Goal: Transaction & Acquisition: Purchase product/service

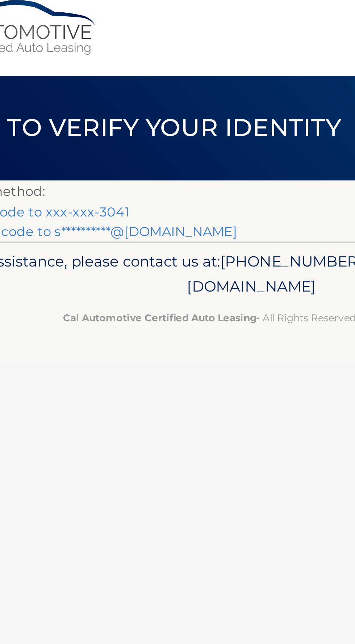
click at [115, 104] on link "Text my security code to xxx-xxx-3041" at bounding box center [67, 103] width 112 height 7
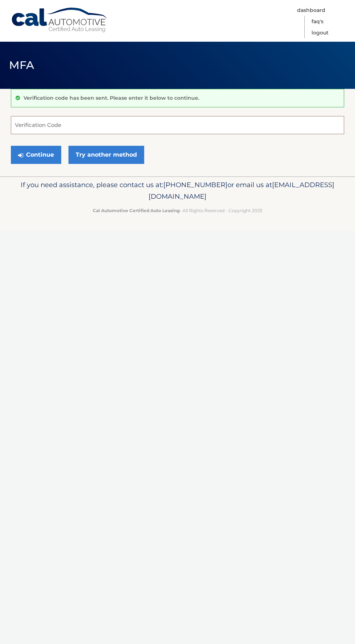
click at [269, 121] on input "Verification Code" at bounding box center [178, 125] width 334 height 18
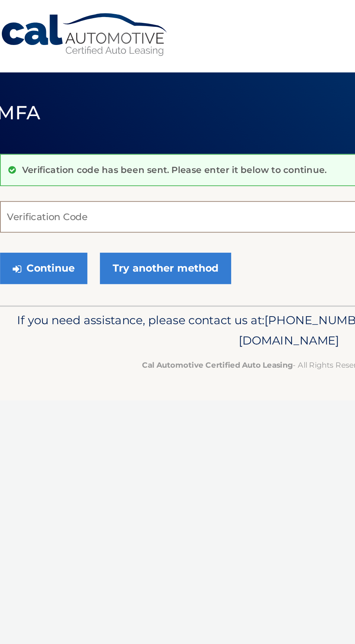
click at [63, 125] on input "Verification Code" at bounding box center [178, 125] width 334 height 18
click at [42, 125] on input "Verification Code" at bounding box center [178, 125] width 334 height 18
click at [41, 121] on input "Verification Code" at bounding box center [178, 125] width 334 height 18
click at [50, 125] on input "Verification Code" at bounding box center [178, 125] width 334 height 18
click at [62, 126] on input "Verification Code" at bounding box center [178, 125] width 334 height 18
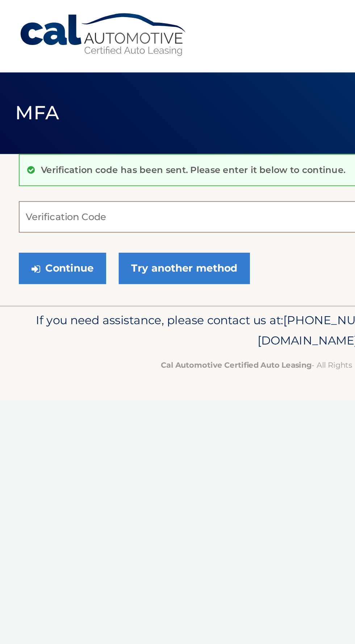
click at [44, 127] on input "Verification Code" at bounding box center [178, 125] width 334 height 18
click at [33, 123] on input "Verification Code" at bounding box center [178, 125] width 334 height 18
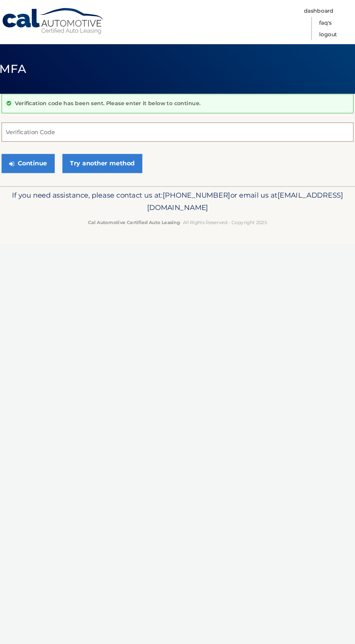
click at [65, 117] on input "Verification Code" at bounding box center [178, 125] width 334 height 18
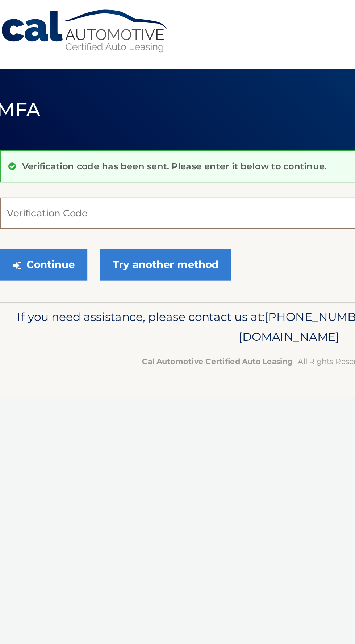
click at [53, 126] on input "Verification Code" at bounding box center [178, 125] width 334 height 18
click at [46, 128] on input "Verification Code" at bounding box center [178, 125] width 334 height 18
click at [42, 128] on input "Verification Code" at bounding box center [178, 125] width 334 height 18
click at [43, 126] on input "Verification Code" at bounding box center [178, 125] width 334 height 18
click at [51, 122] on input "Verification Code" at bounding box center [178, 125] width 334 height 18
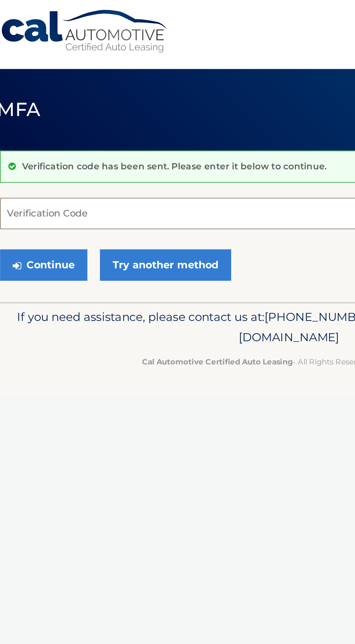
click at [37, 123] on input "Verification Code" at bounding box center [178, 125] width 334 height 18
click at [25, 125] on input "Verification Code" at bounding box center [178, 125] width 334 height 18
click at [29, 124] on input "Verification Code" at bounding box center [178, 125] width 334 height 18
click at [37, 128] on input "Verification Code" at bounding box center [178, 125] width 334 height 18
click at [36, 123] on input "Verification Code" at bounding box center [178, 125] width 334 height 18
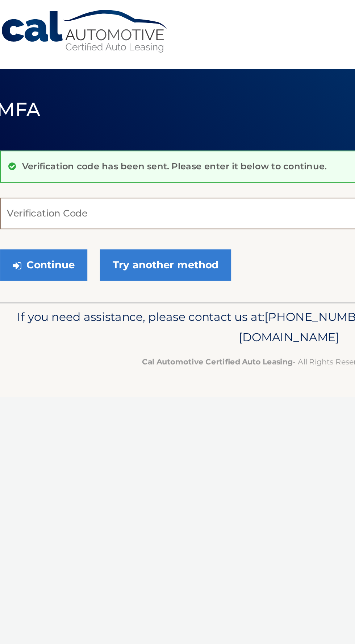
paste input "872357"
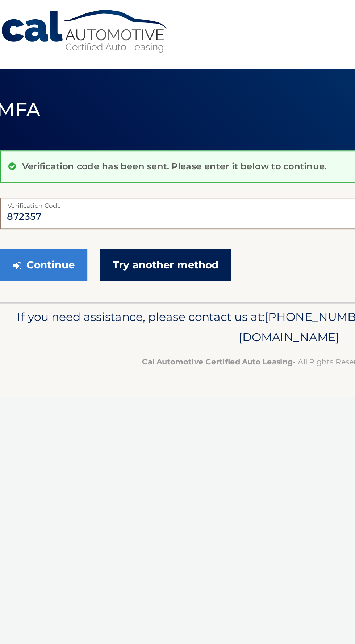
type input "872357"
click at [124, 154] on link "Try another method" at bounding box center [107, 155] width 76 height 18
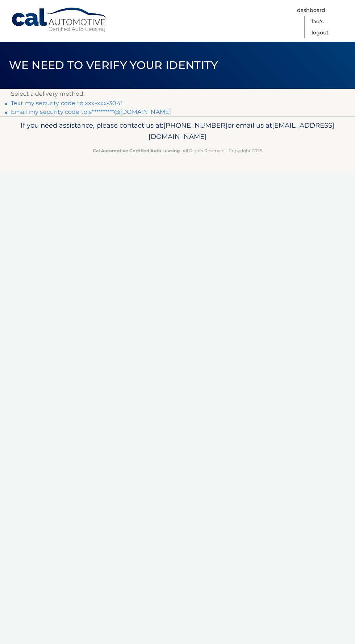
click at [108, 102] on link "Text my security code to xxx-xxx-3041" at bounding box center [67, 103] width 112 height 7
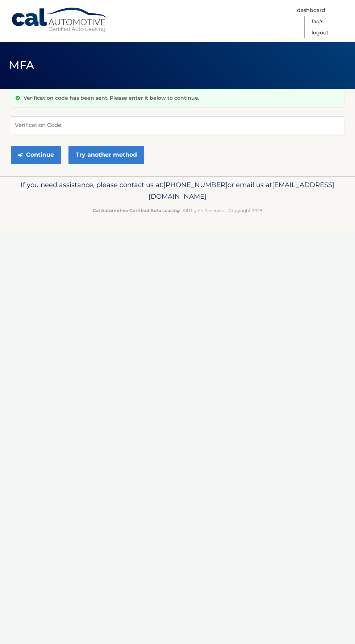
click at [42, 121] on input "Verification Code" at bounding box center [178, 125] width 334 height 18
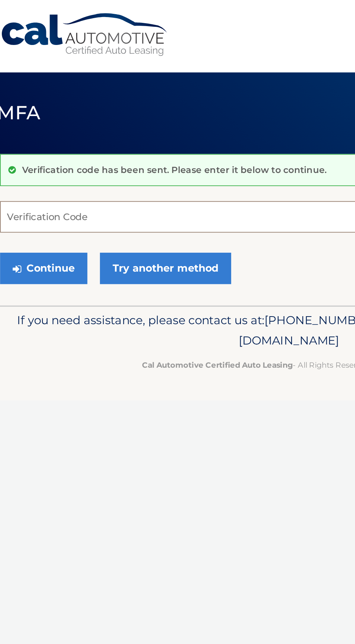
paste input "872357"
type input "872357"
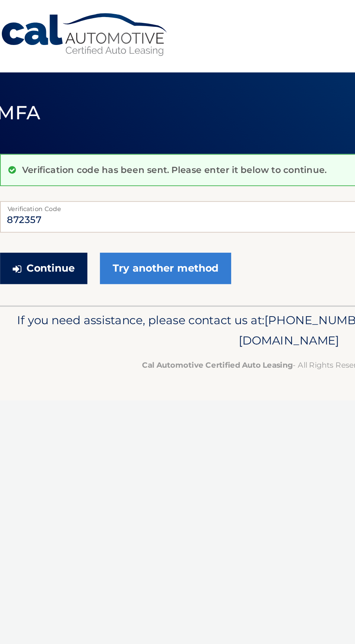
click at [53, 156] on button "Continue" at bounding box center [36, 155] width 50 height 18
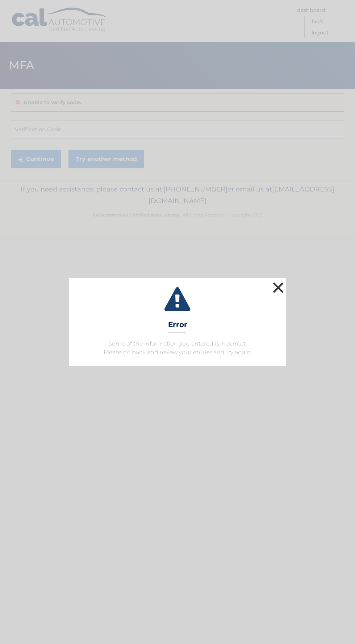
click at [283, 280] on button "×" at bounding box center [278, 287] width 15 height 15
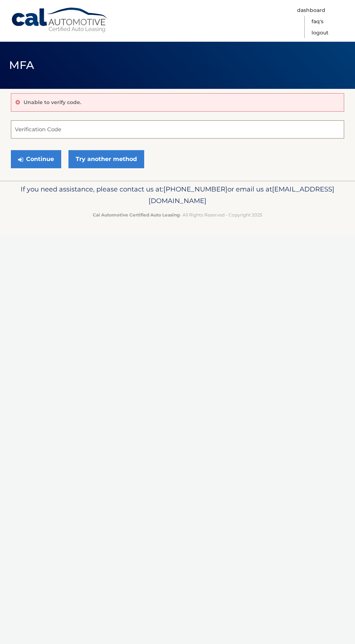
click at [45, 129] on input "Verification Code" at bounding box center [178, 129] width 334 height 18
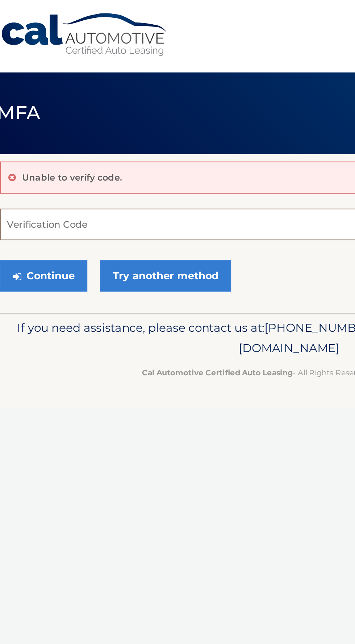
paste input "260761"
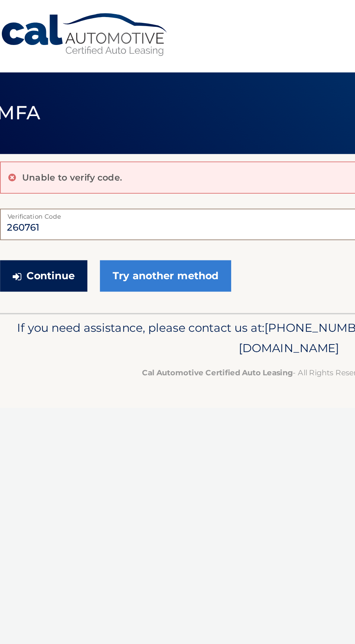
type input "260761"
click at [45, 159] on button "Continue" at bounding box center [36, 159] width 50 height 18
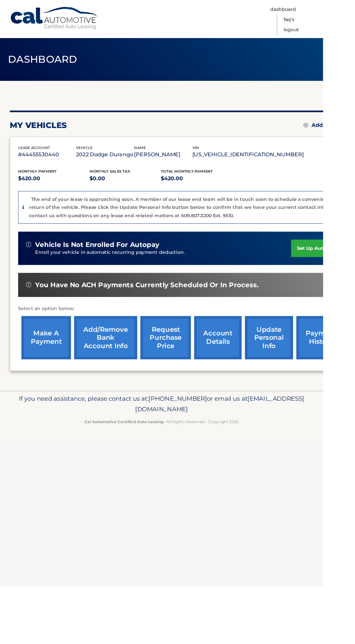
click at [55, 371] on link "make a payment" at bounding box center [51, 371] width 54 height 48
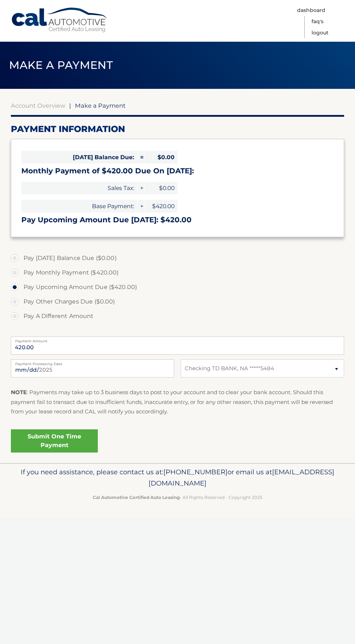
select select "NmU0ZjRjNzYtYzBlNi00NmE4LTgyMGEtZTE5MTk0MjU3MDRm"
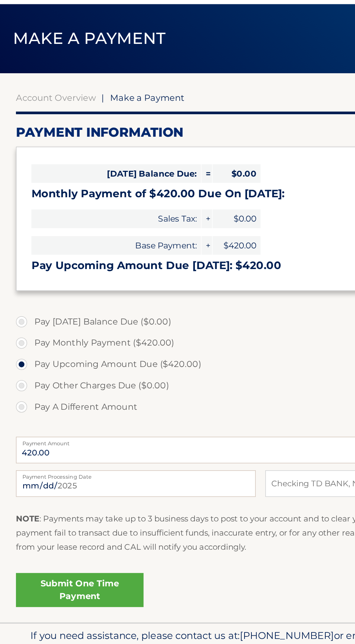
click at [75, 439] on link "Submit One Time Payment" at bounding box center [54, 440] width 87 height 23
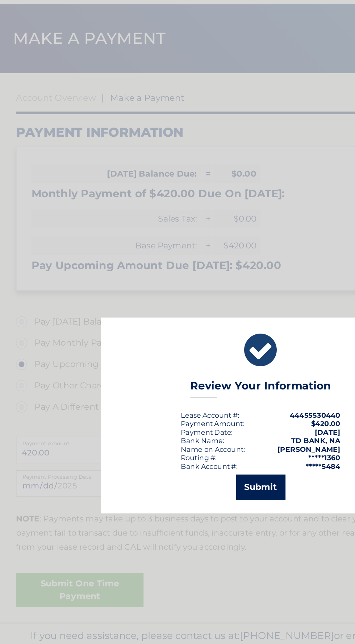
click at [185, 369] on button "Submit" at bounding box center [178, 370] width 34 height 17
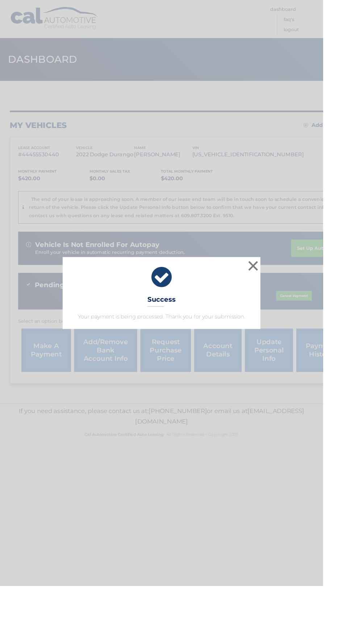
click at [224, 362] on div "× Success Your payment is being processed. Thank you for your submission." at bounding box center [178, 322] width 218 height 79
click at [286, 299] on button "×" at bounding box center [278, 292] width 15 height 15
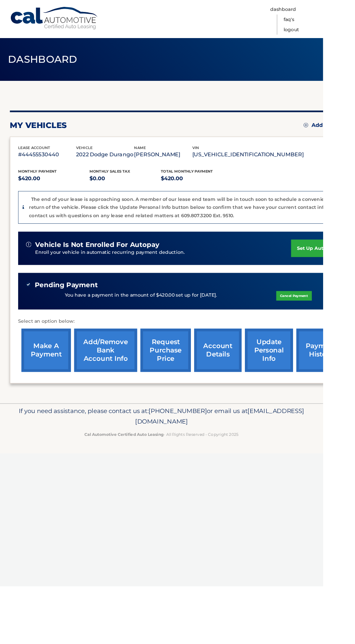
click at [304, 324] on link "Cancel Payment" at bounding box center [323, 325] width 39 height 11
